Goal: Navigation & Orientation: Find specific page/section

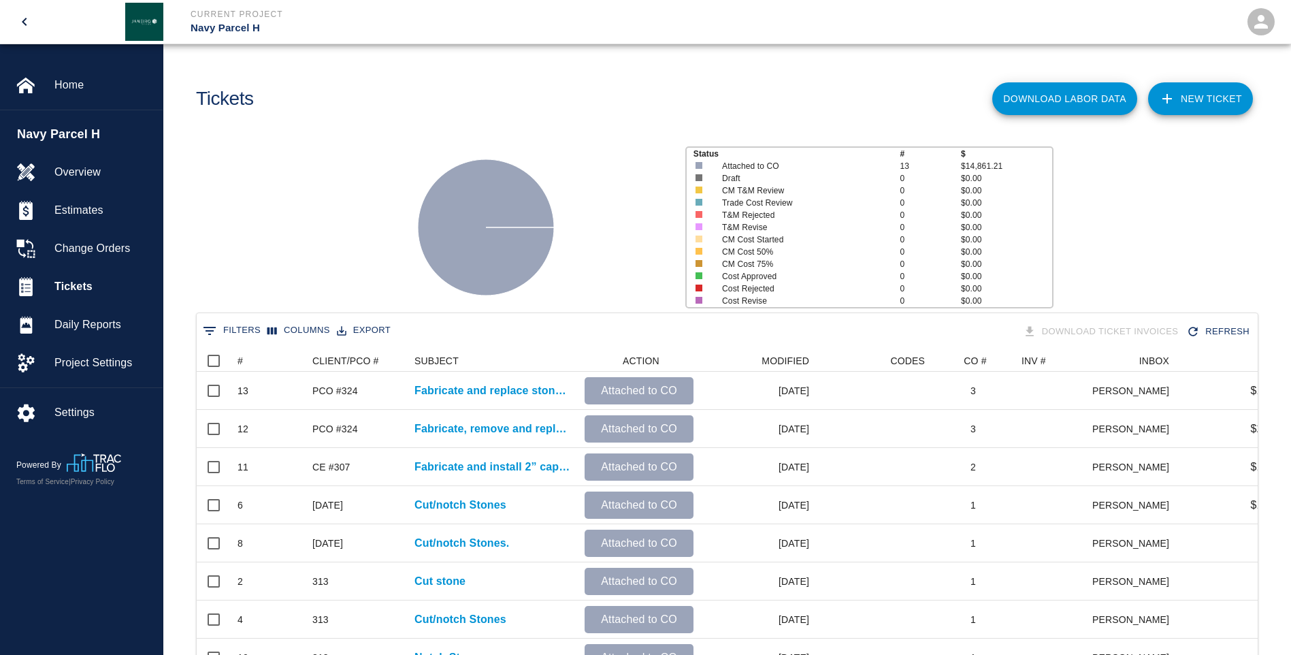
scroll to position [272, 0]
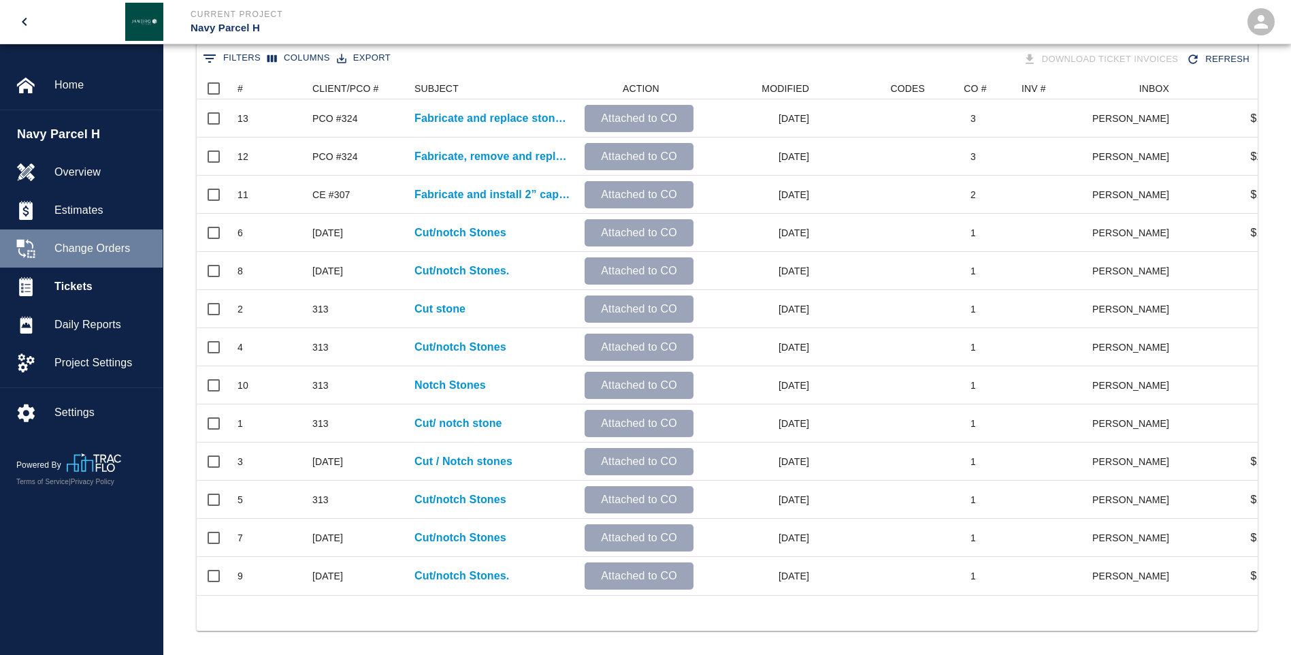
click at [80, 244] on span "Change Orders" at bounding box center [102, 248] width 97 height 16
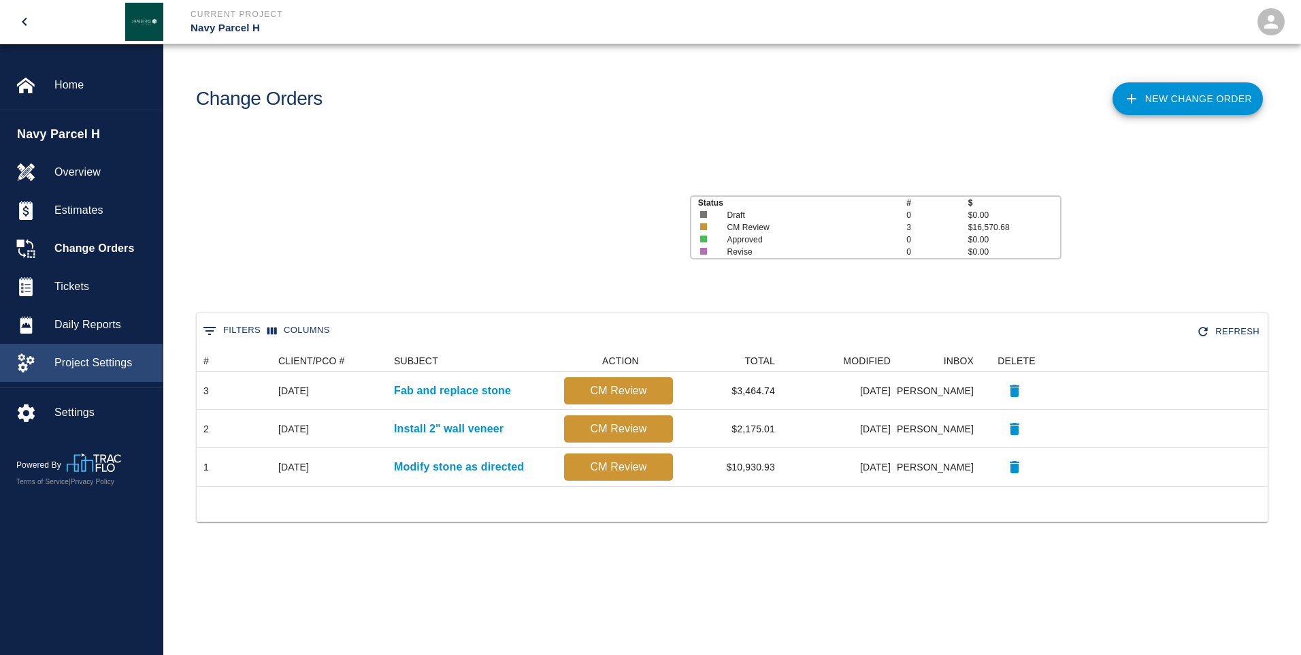
scroll to position [126, 1061]
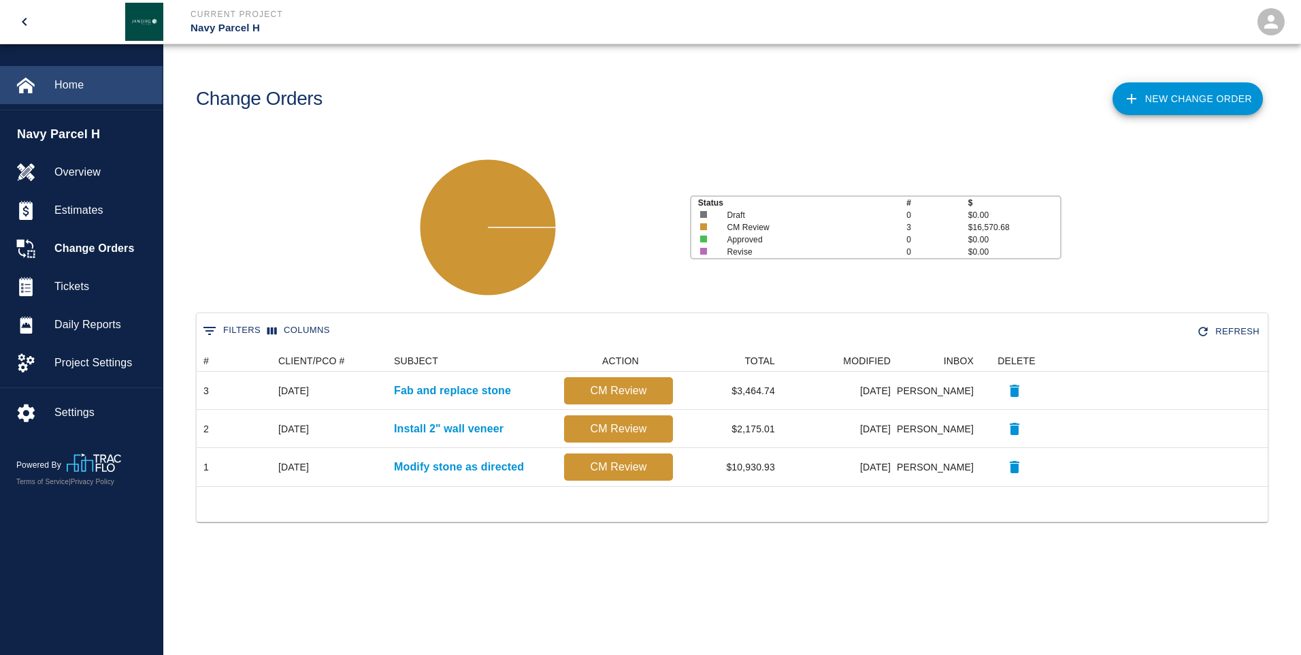
click at [65, 84] on span "Home" at bounding box center [102, 85] width 97 height 16
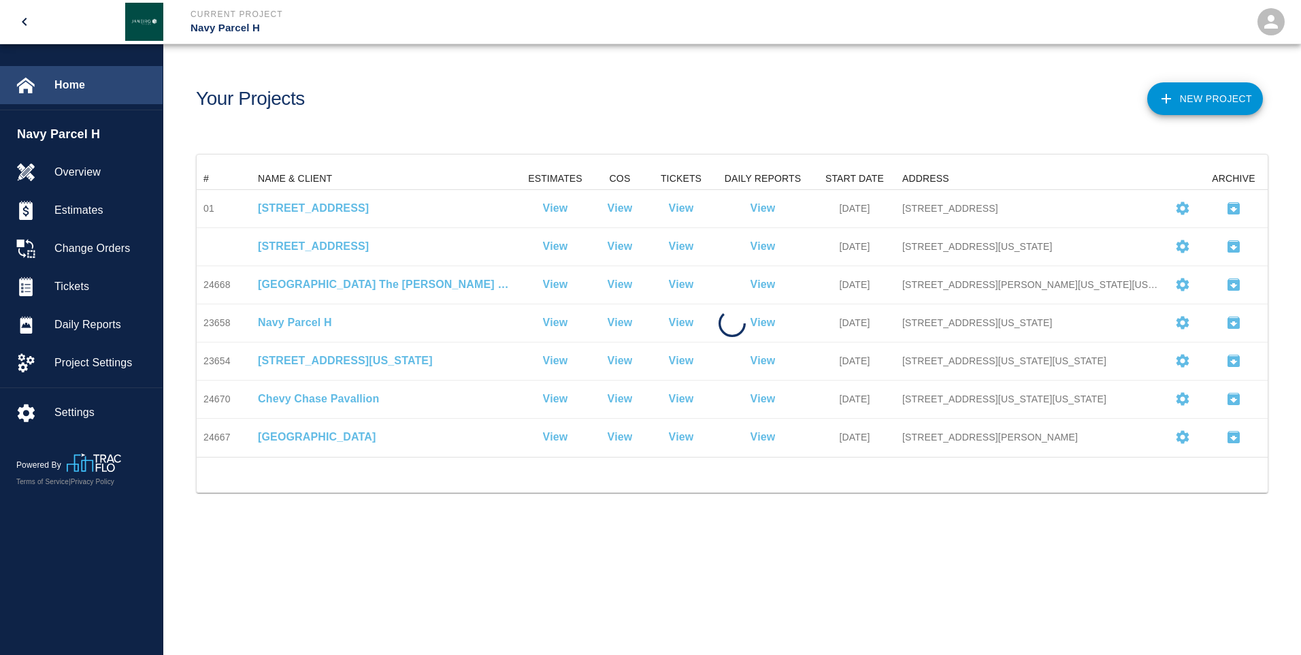
scroll to position [278, 1061]
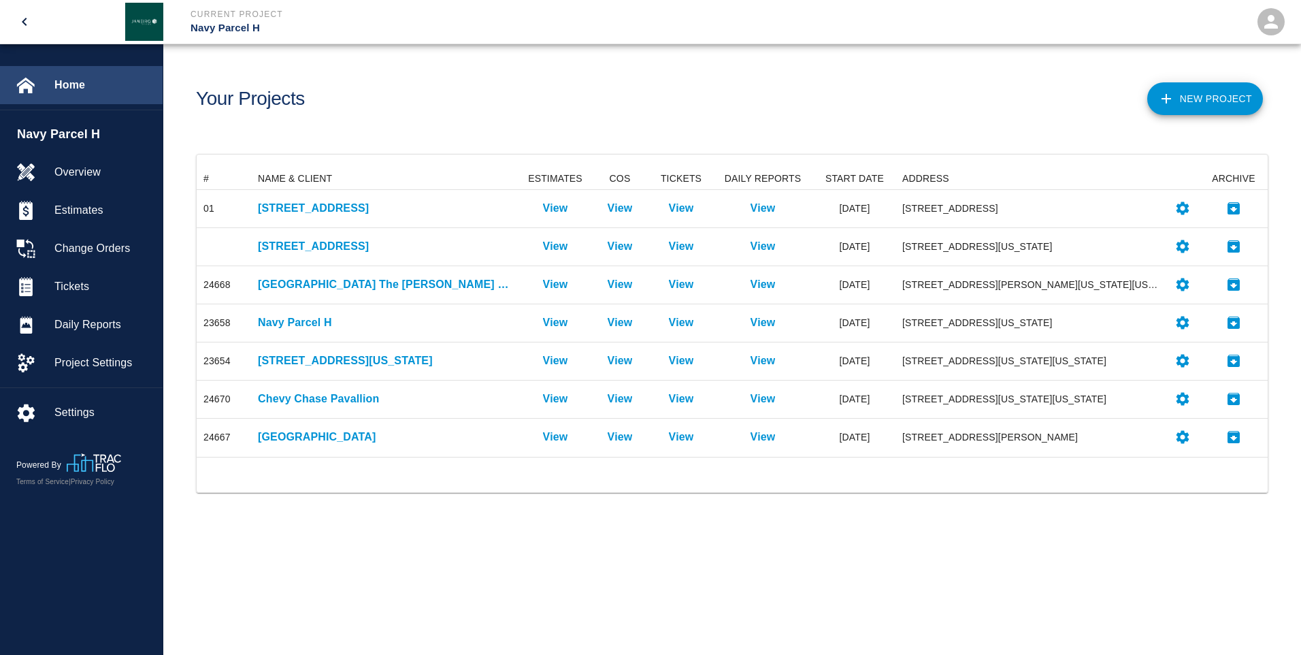
click at [76, 86] on span "Home" at bounding box center [102, 85] width 97 height 16
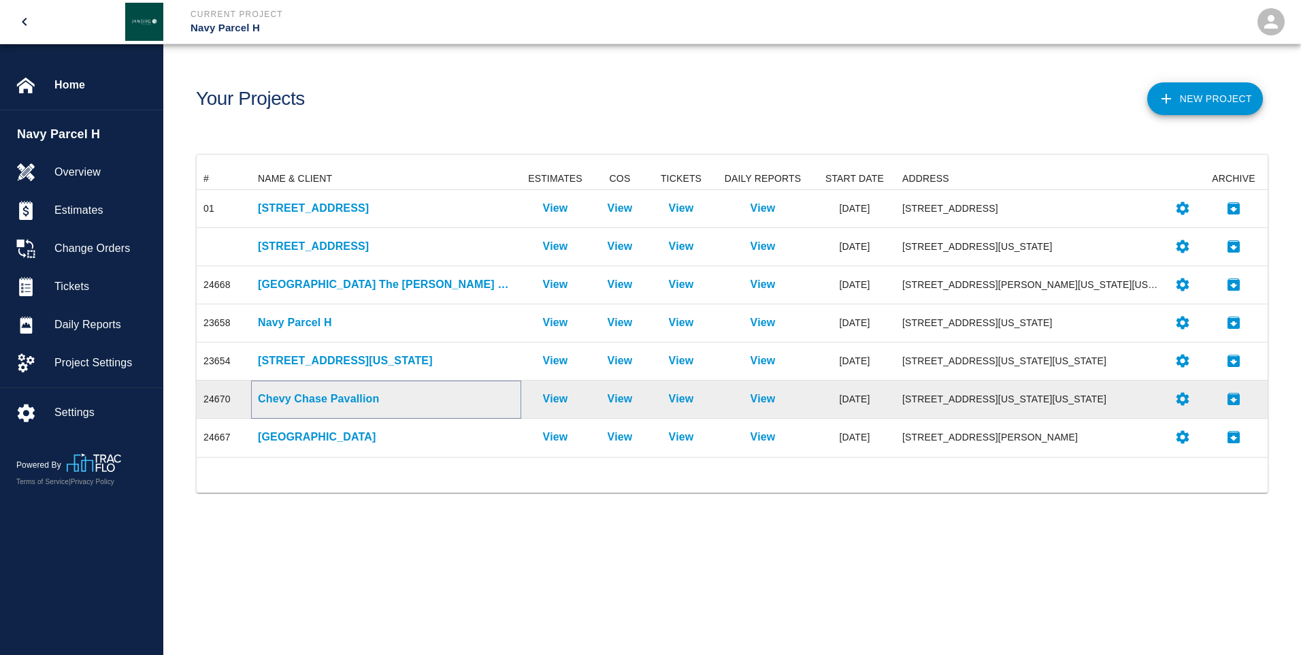
click at [318, 395] on p "Chevy Chase Pavallion" at bounding box center [386, 399] width 257 height 16
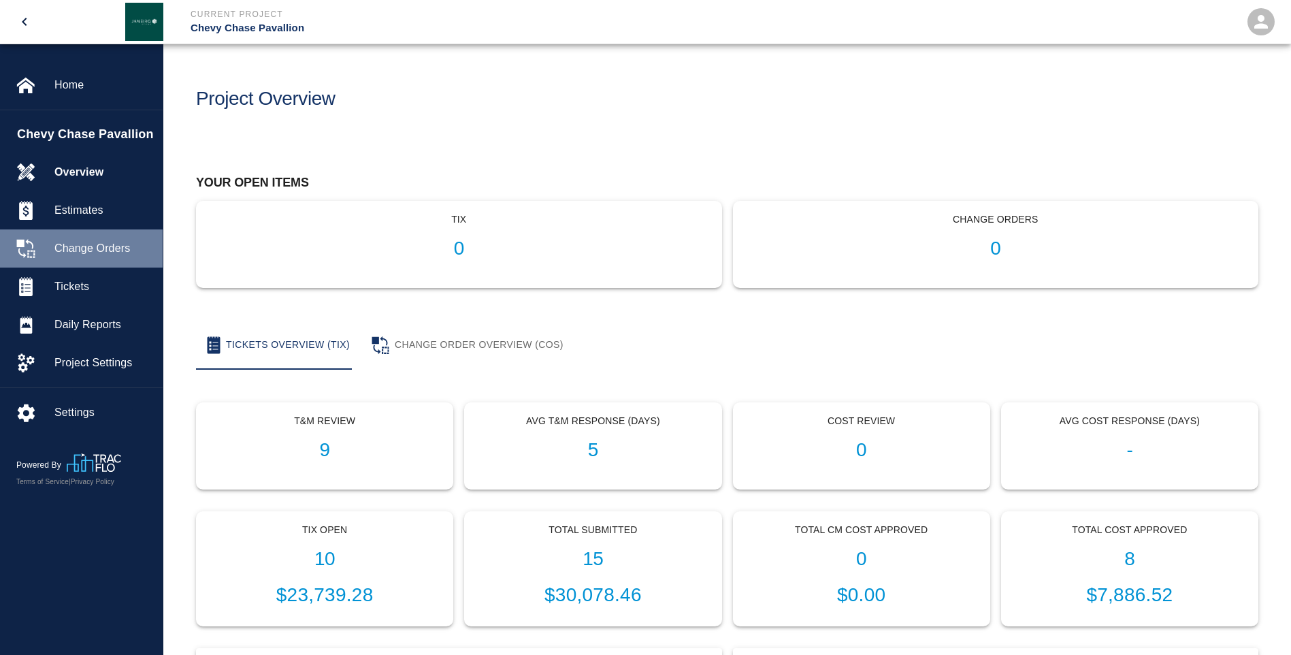
click at [83, 248] on span "Change Orders" at bounding box center [102, 248] width 97 height 16
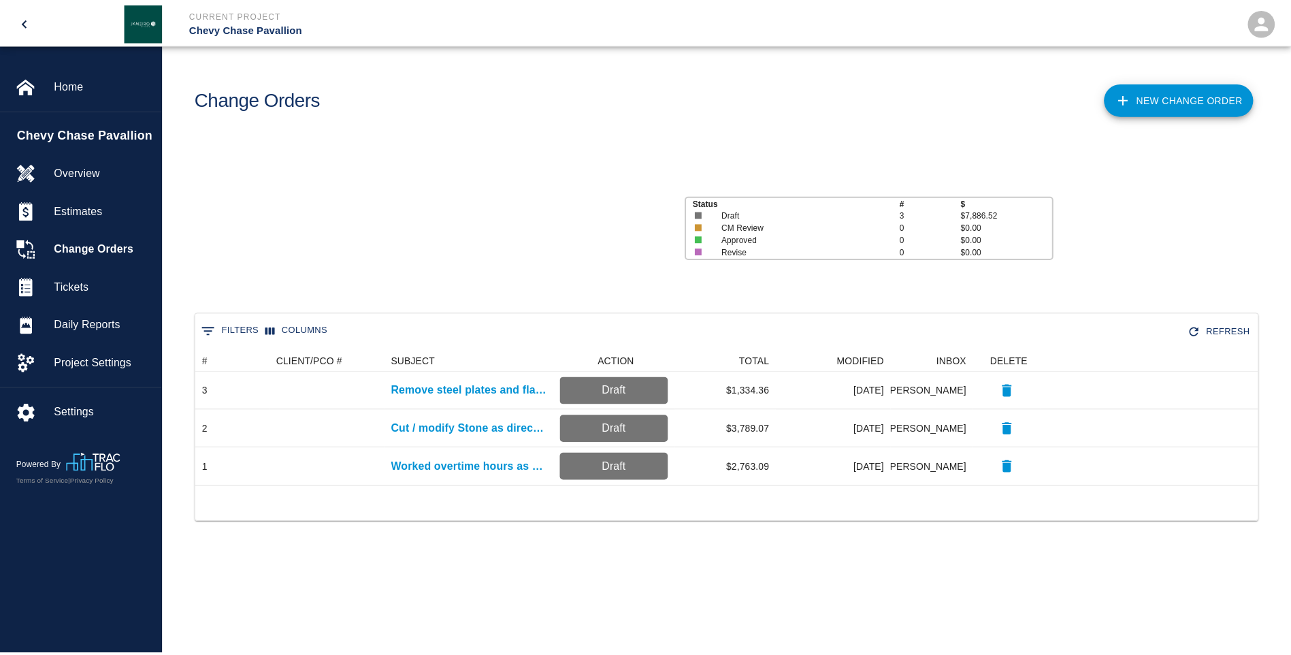
scroll to position [126, 1061]
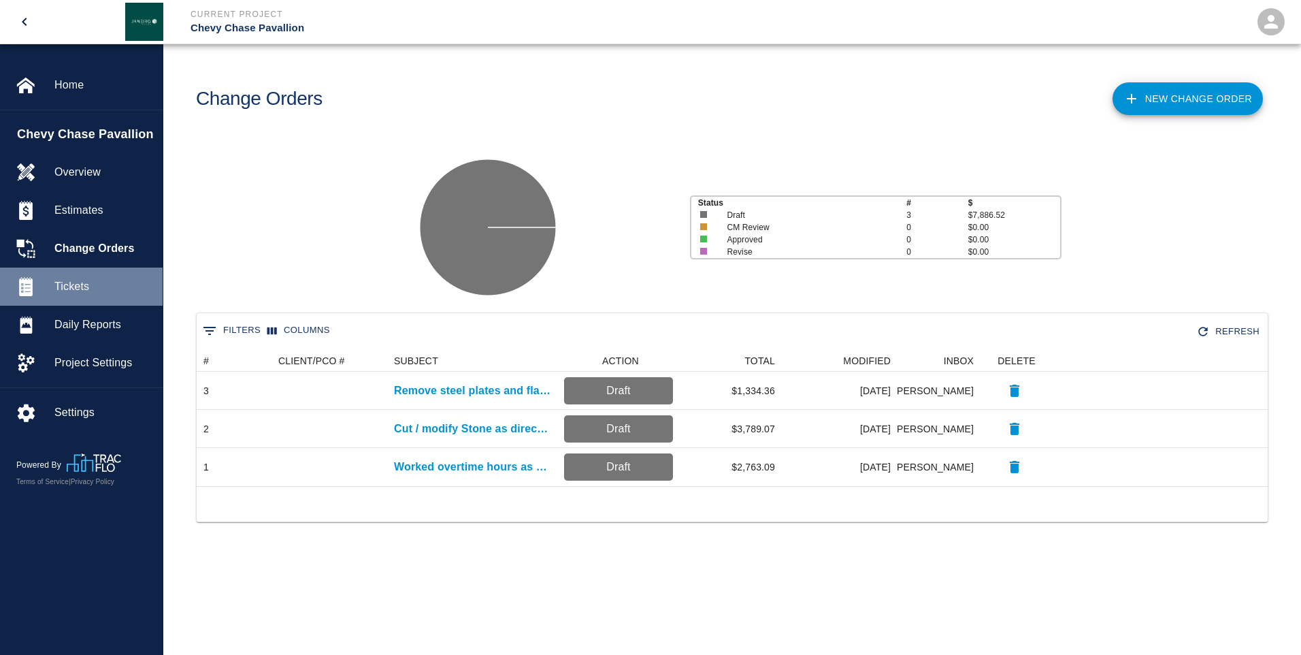
click at [79, 285] on span "Tickets" at bounding box center [102, 286] width 97 height 16
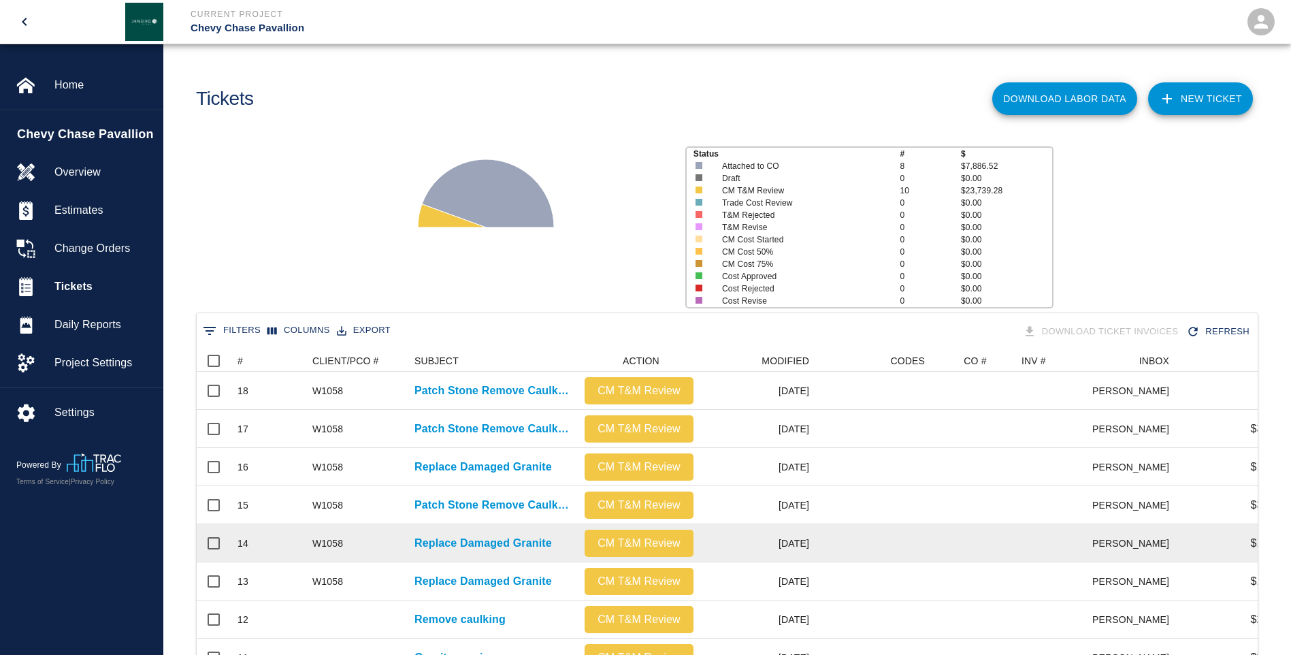
scroll to position [708, 1051]
